Goal: Task Accomplishment & Management: Manage account settings

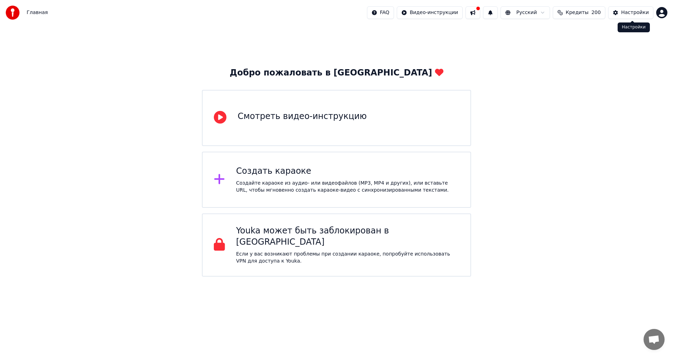
click at [621, 11] on button "Настройки" at bounding box center [630, 12] width 45 height 13
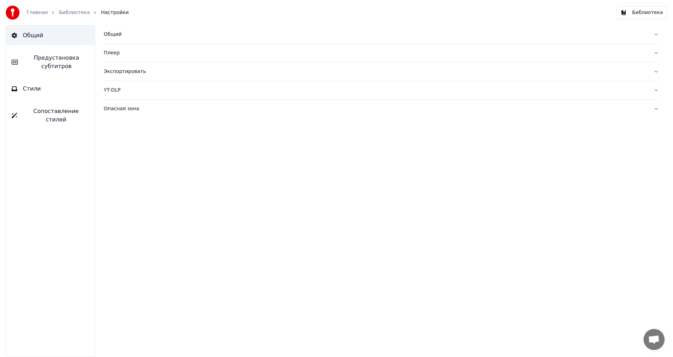
click at [41, 32] on span "Общий" at bounding box center [33, 35] width 20 height 8
click at [109, 40] on button "Общий" at bounding box center [382, 34] width 556 height 18
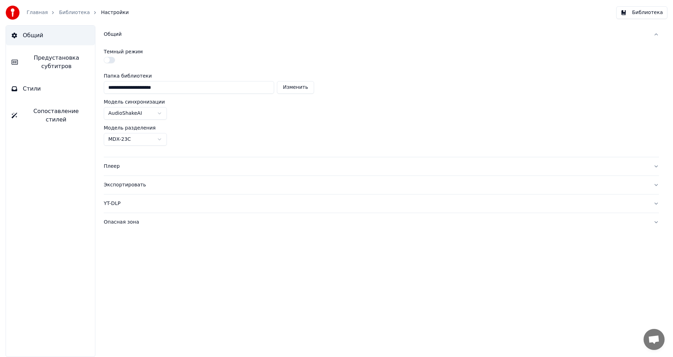
click at [282, 84] on button "Изменить" at bounding box center [295, 87] width 37 height 13
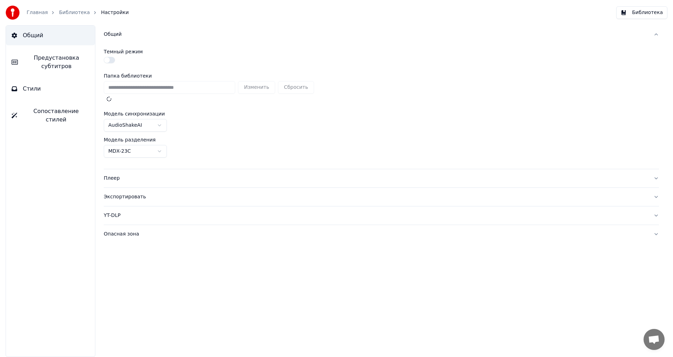
type input "**********"
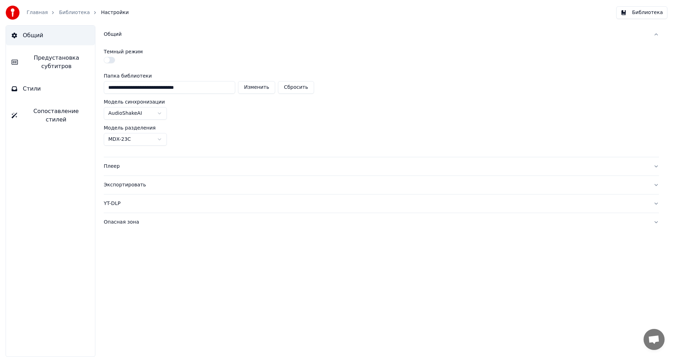
click at [127, 221] on div "Опасная зона" at bounding box center [376, 221] width 544 height 7
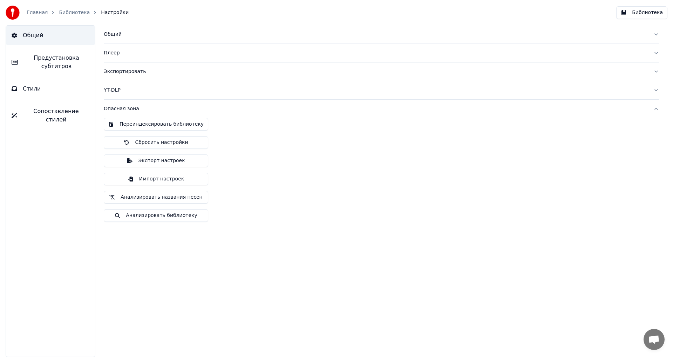
click at [146, 122] on button "Переиндексировать библиотеку" at bounding box center [156, 124] width 105 height 13
click at [59, 13] on link "Библиотека" at bounding box center [74, 12] width 31 height 7
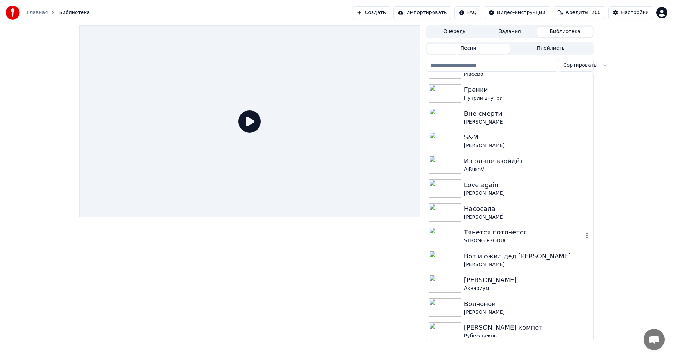
scroll to position [1973, 0]
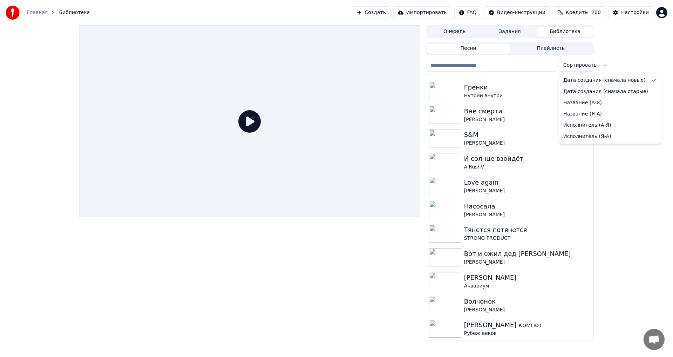
click at [570, 70] on body "Главная Библиотека Создать Импортировать FAQ Видео-инструкции Кредиты 200 Настр…" at bounding box center [336, 178] width 673 height 357
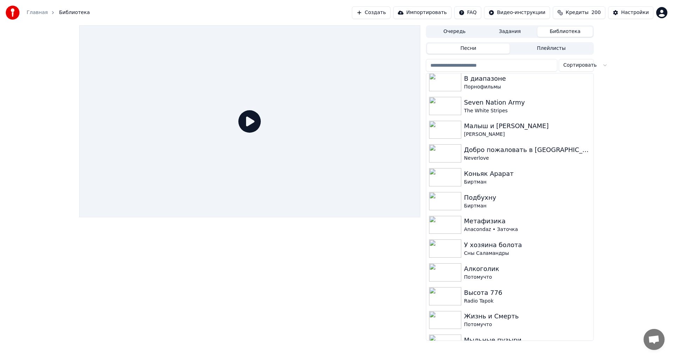
scroll to position [0, 0]
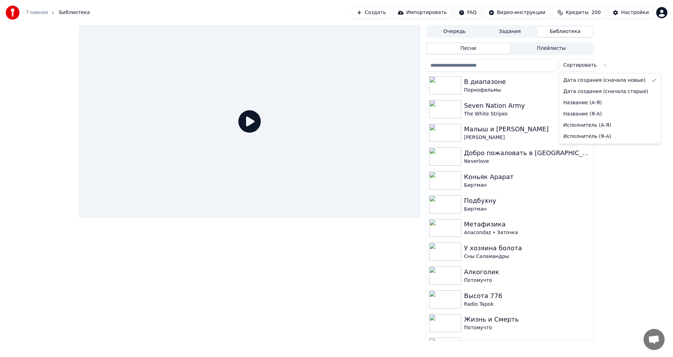
click at [584, 66] on html "Главная Библиотека Создать Импортировать FAQ Видео-инструкции Кредиты 200 Настр…" at bounding box center [336, 178] width 673 height 357
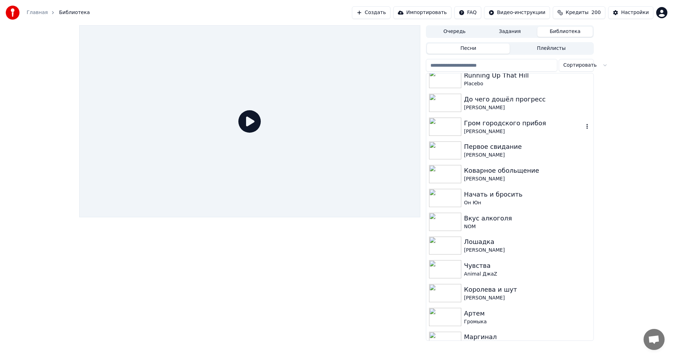
scroll to position [281, 0]
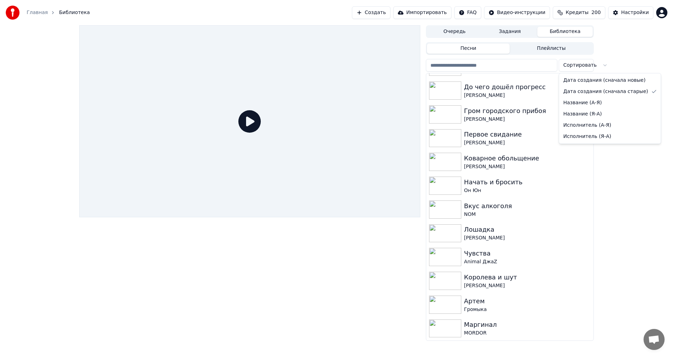
click at [580, 68] on html "Главная Библиотека Создать Импортировать FAQ Видео-инструкции Кредиты 200 Настр…" at bounding box center [336, 178] width 673 height 357
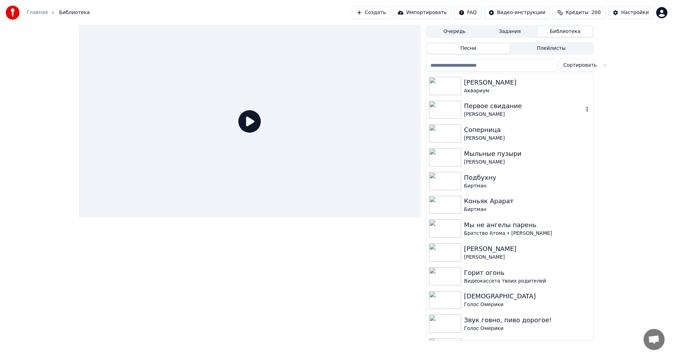
scroll to position [35, 0]
